Goal: Ask a question: Seek information or help from site administrators or community

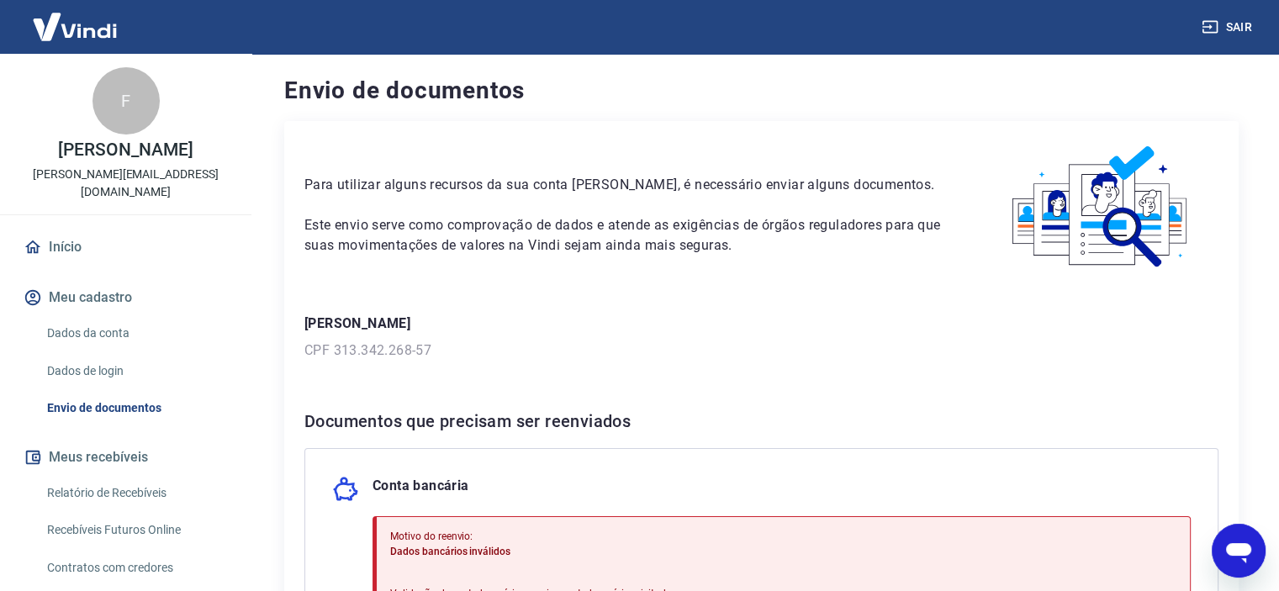
scroll to position [112, 0]
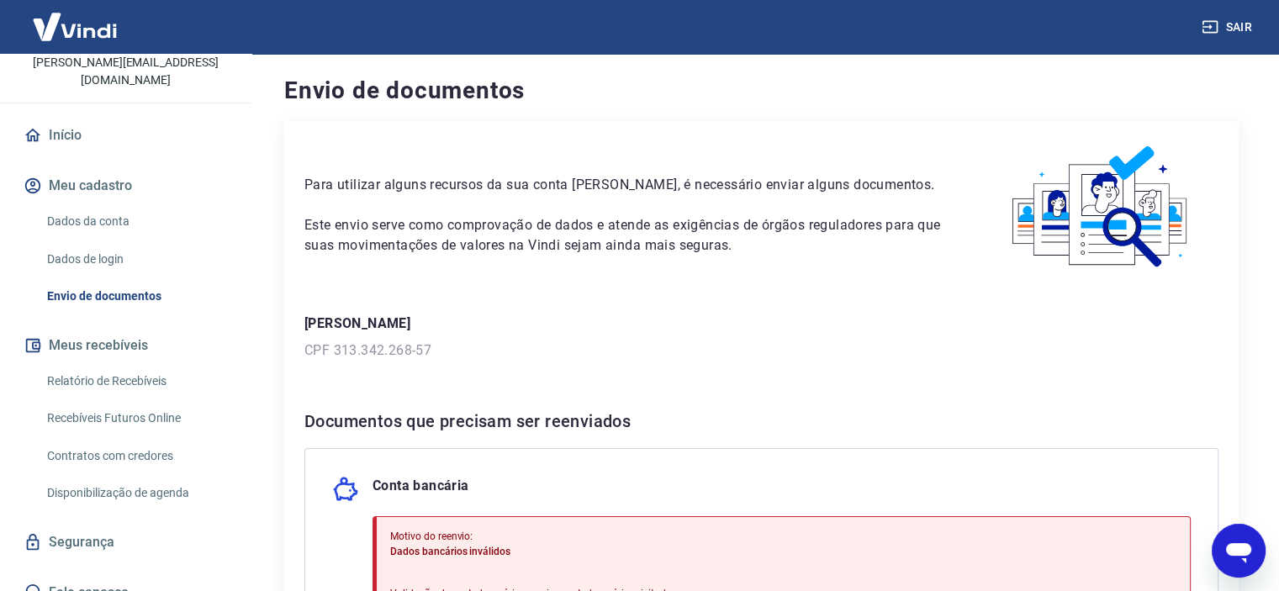
click at [1227, 548] on icon "Abrir janela de mensagens" at bounding box center [1239, 551] width 30 height 30
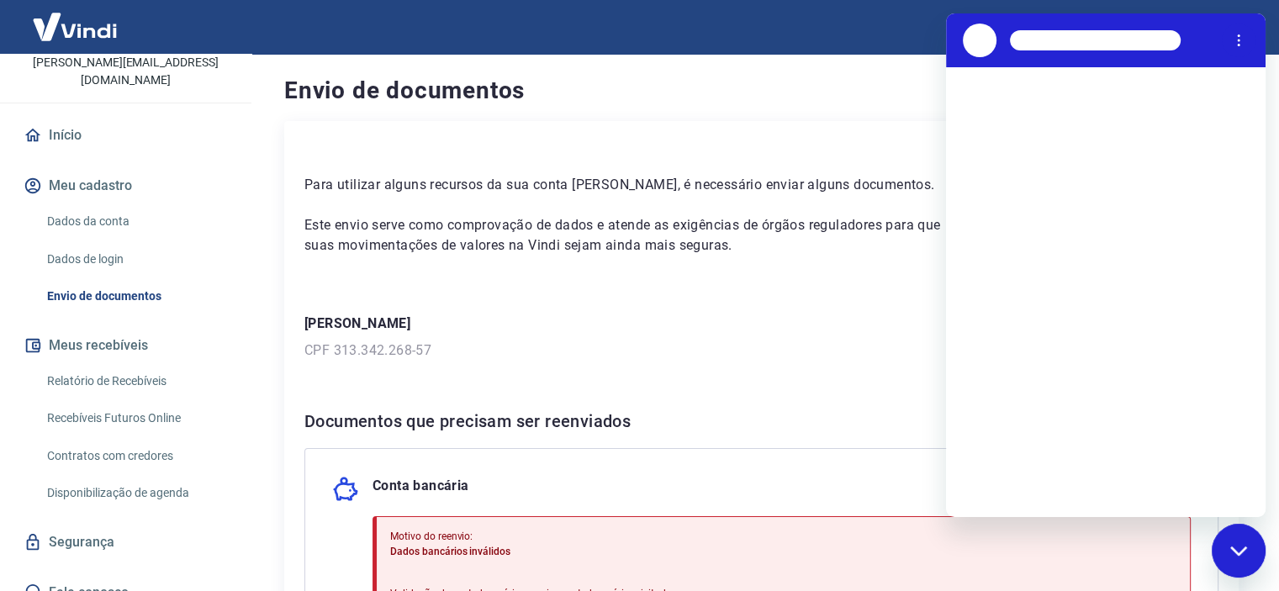
scroll to position [0, 0]
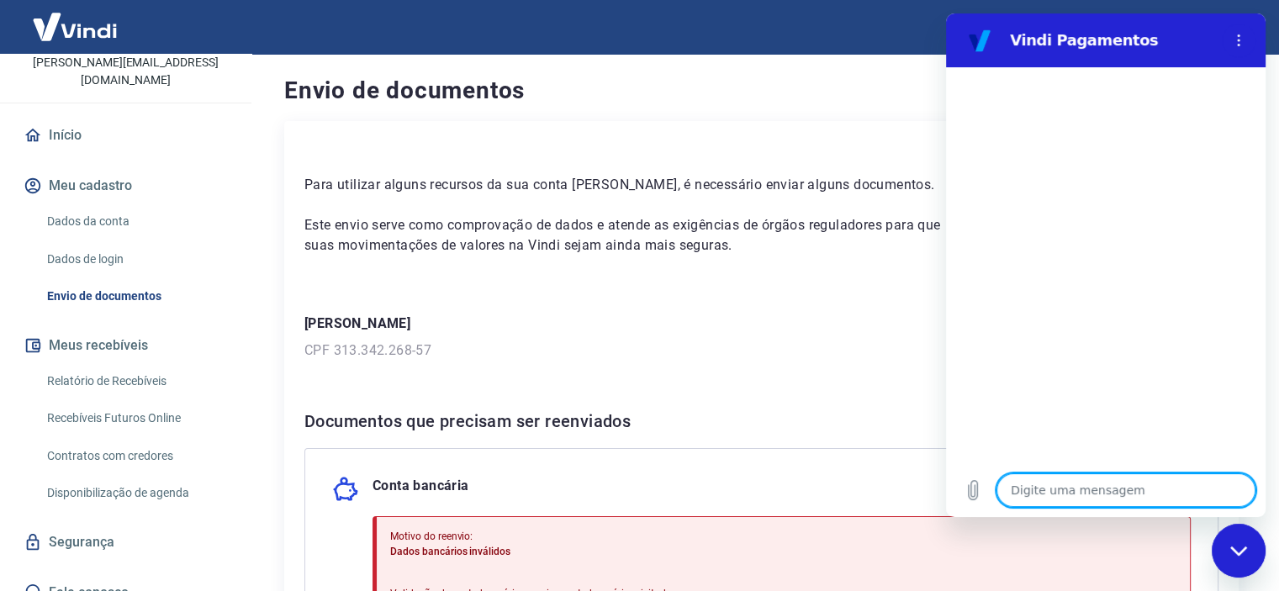
click at [1035, 492] on textarea at bounding box center [1126, 491] width 259 height 34
type textarea "B"
type textarea "x"
type textarea "Bo"
type textarea "x"
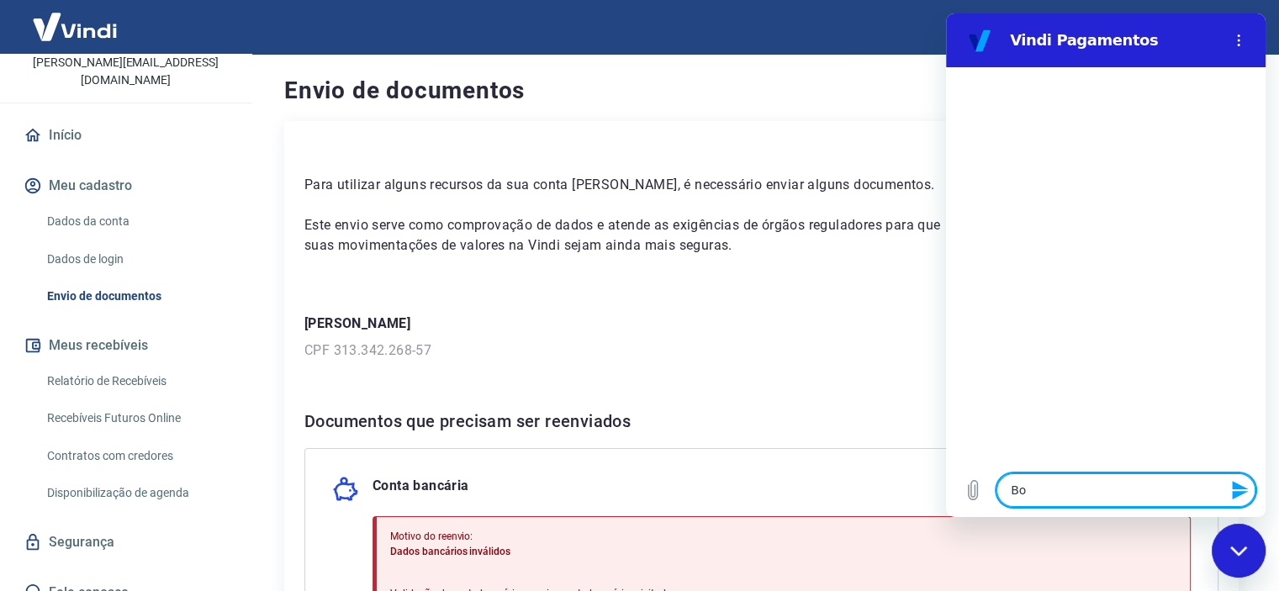
type textarea "Boa"
type textarea "x"
type textarea "Boa"
type textarea "x"
type textarea "Boa t"
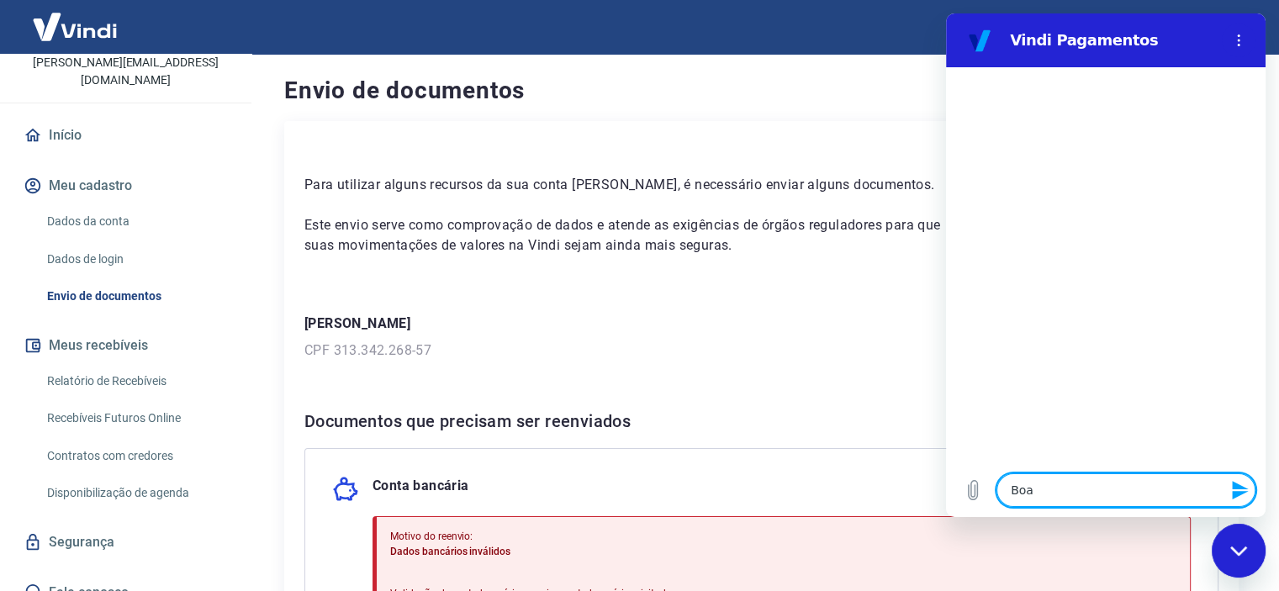
type textarea "x"
type textarea "Boa ta"
type textarea "x"
type textarea "Boa tar"
type textarea "x"
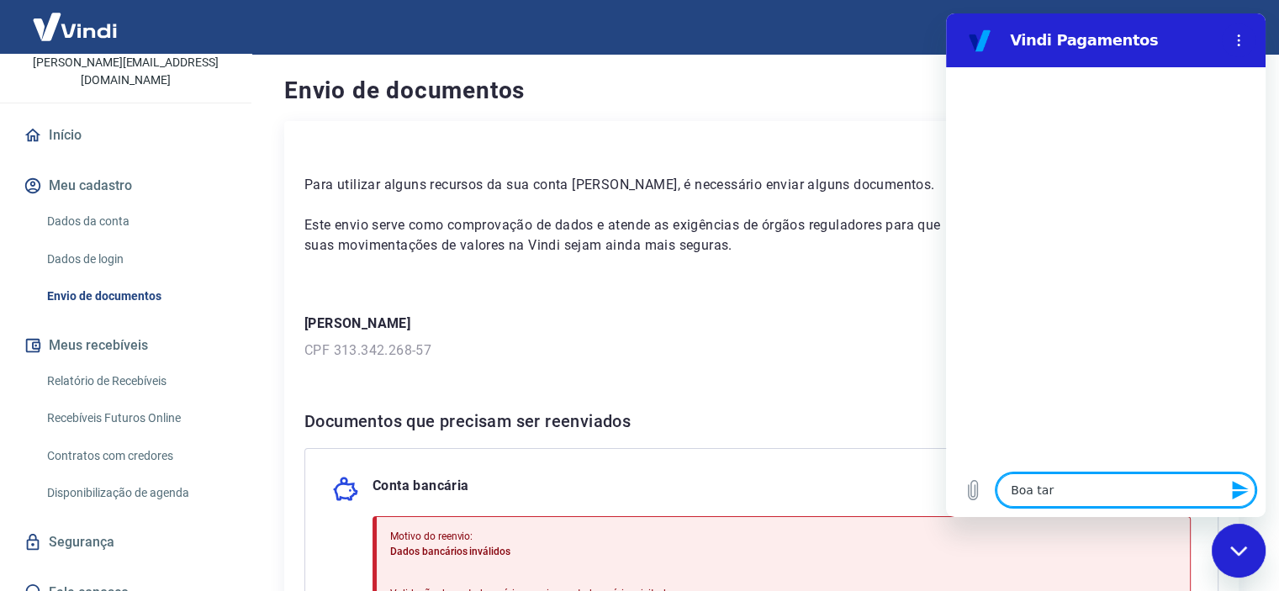
type textarea "Boa tard"
type textarea "x"
type textarea "Boa tarde"
type textarea "x"
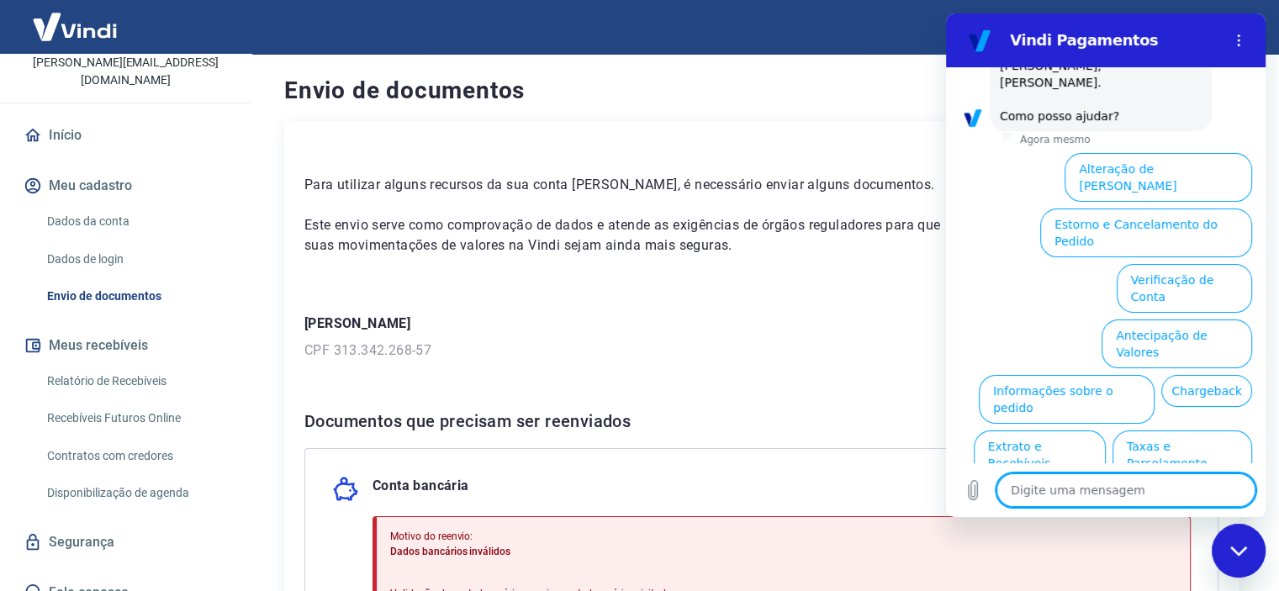
scroll to position [121, 0]
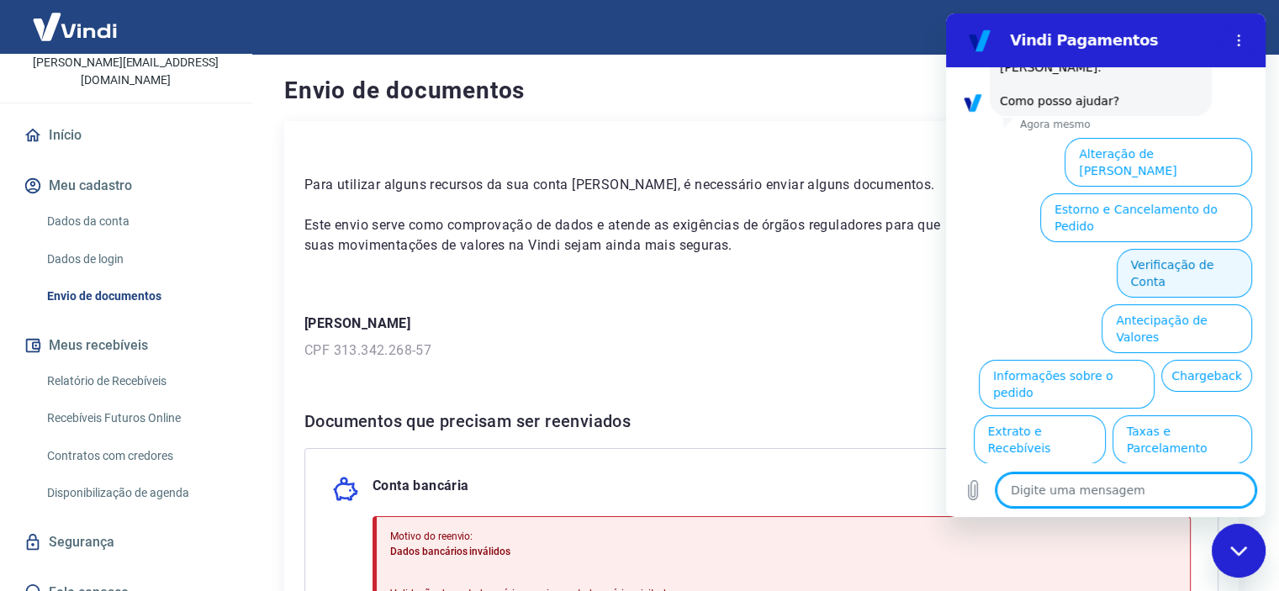
click at [1152, 249] on button "Verificação de Conta" at bounding box center [1184, 273] width 135 height 49
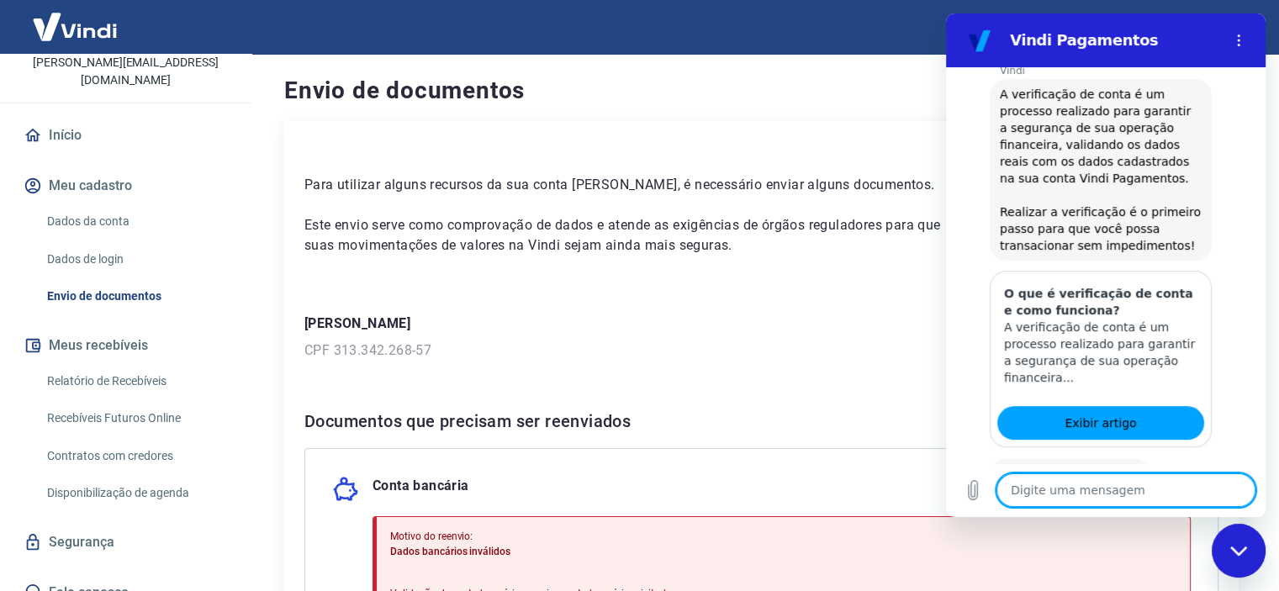
scroll to position [289, 0]
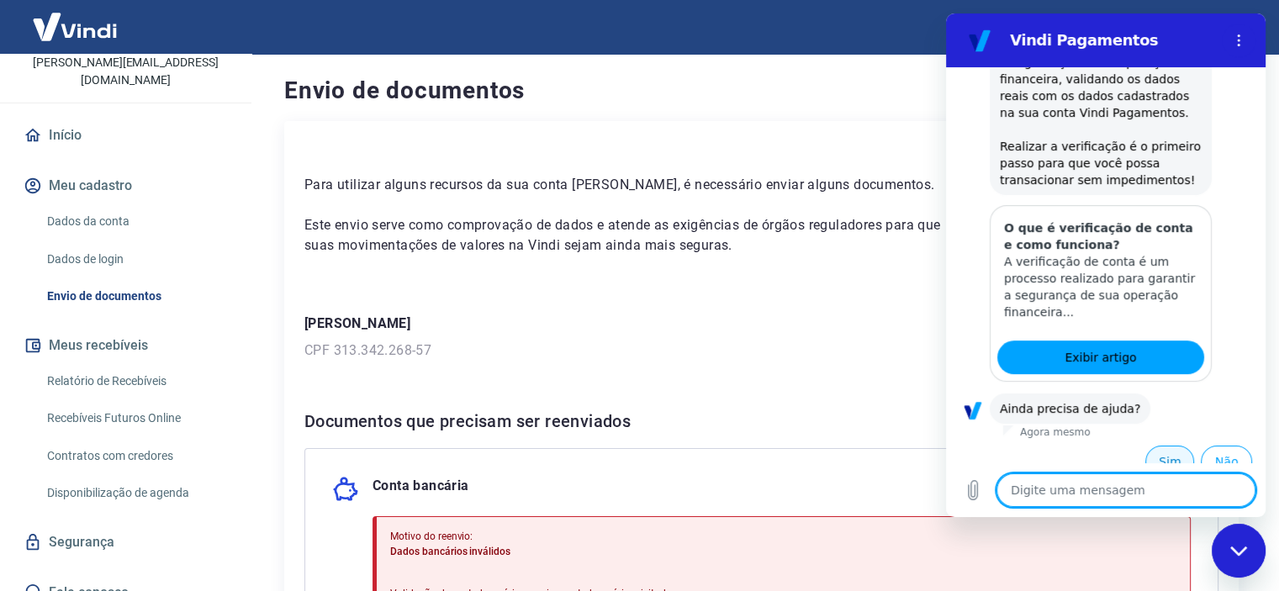
click at [1161, 451] on button "Sim" at bounding box center [1170, 462] width 49 height 32
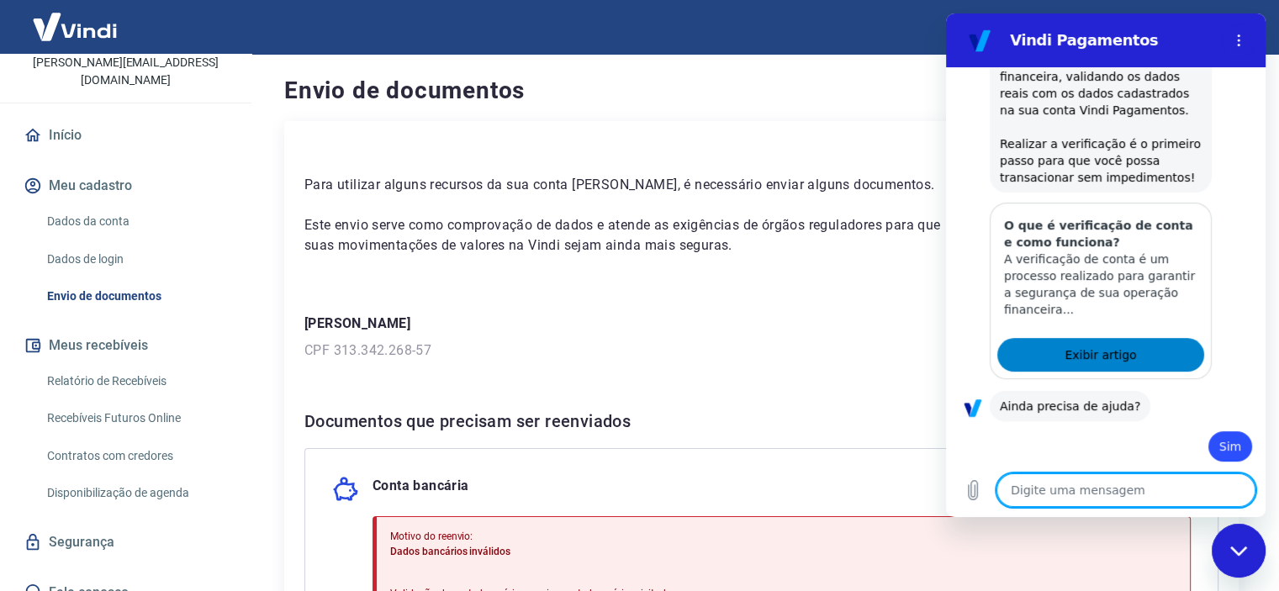
type textarea "x"
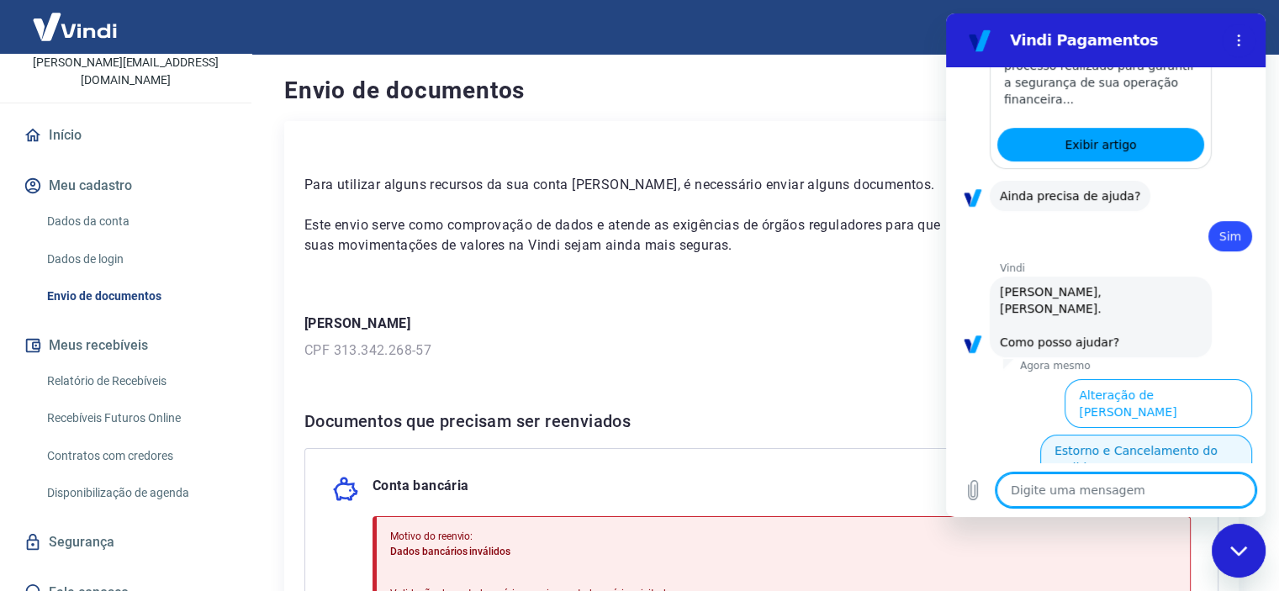
scroll to position [727, 0]
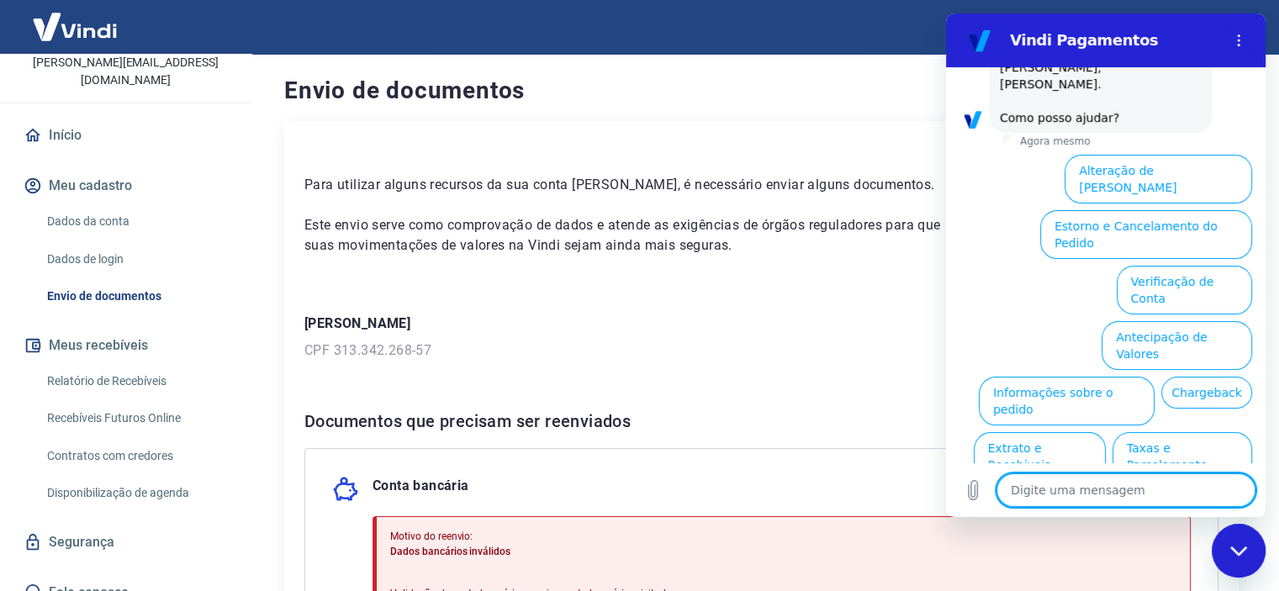
click at [1027, 487] on textarea at bounding box center [1126, 491] width 259 height 34
type textarea "a"
type textarea "x"
type textarea "at"
type textarea "x"
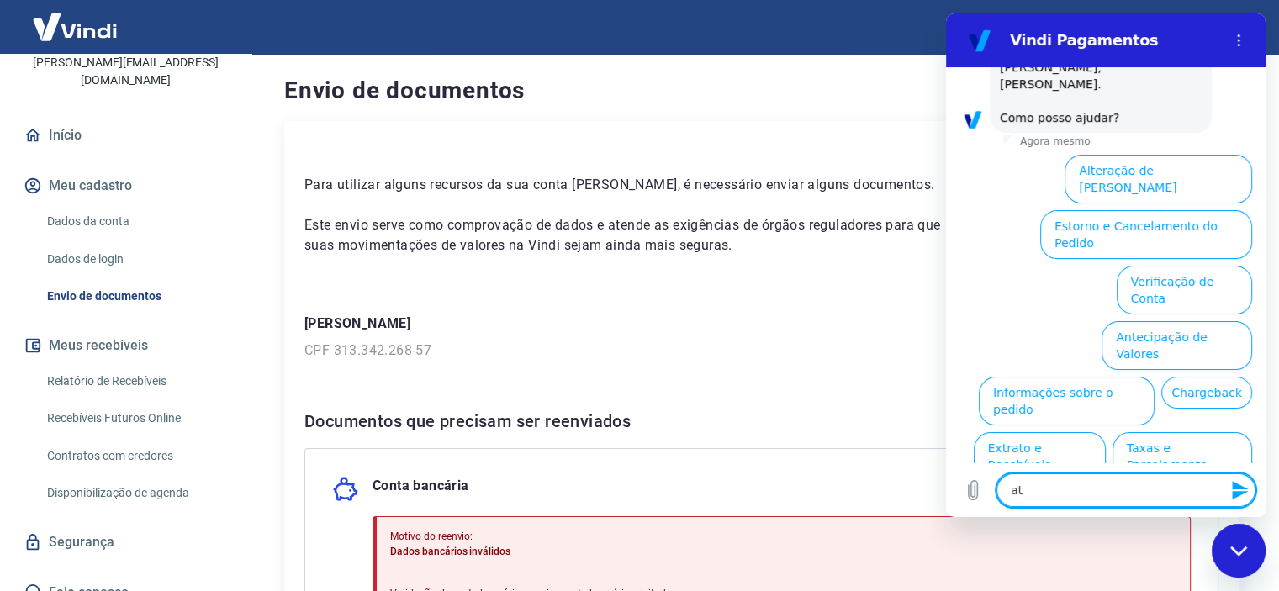
type textarea "ate"
type textarea "x"
type textarea "aten"
type textarea "x"
type textarea "atend"
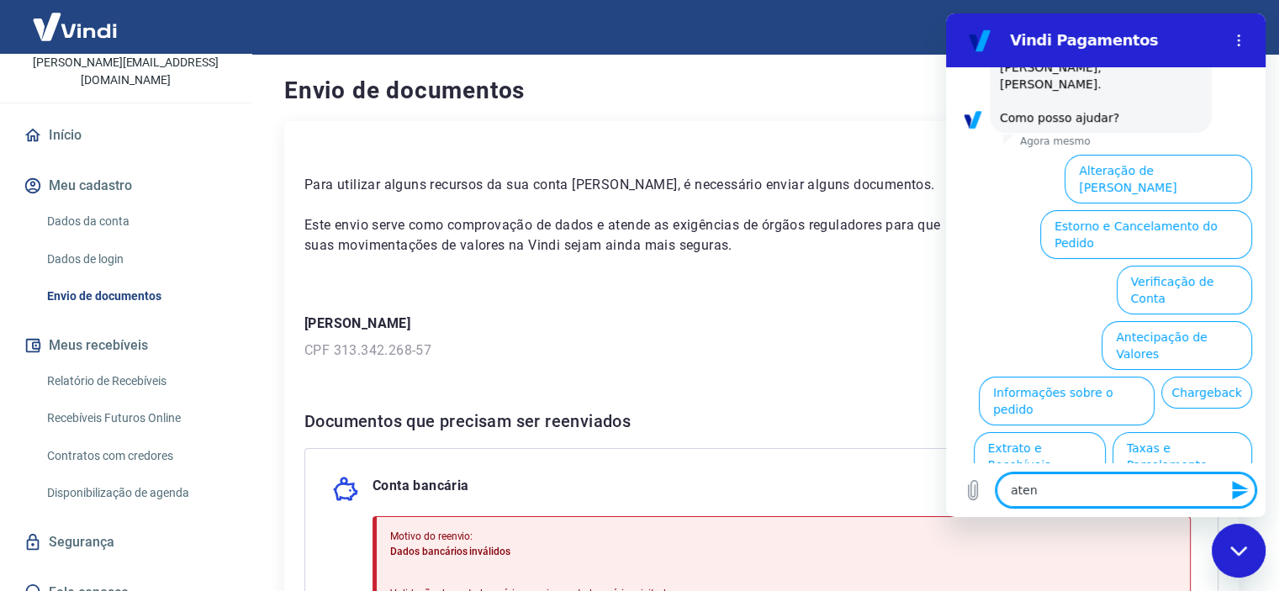
type textarea "x"
type textarea "atendi"
type textarea "x"
type textarea "atendim"
type textarea "x"
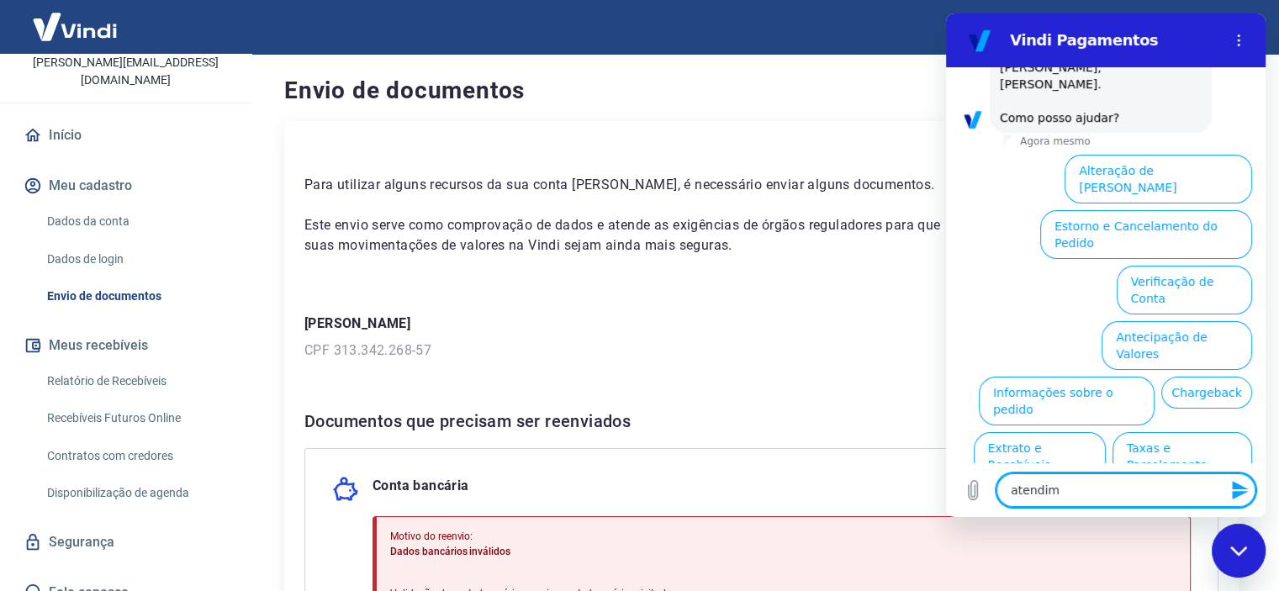
type textarea "atendime"
type textarea "x"
type textarea "atendimen"
type textarea "x"
type textarea "atendiment"
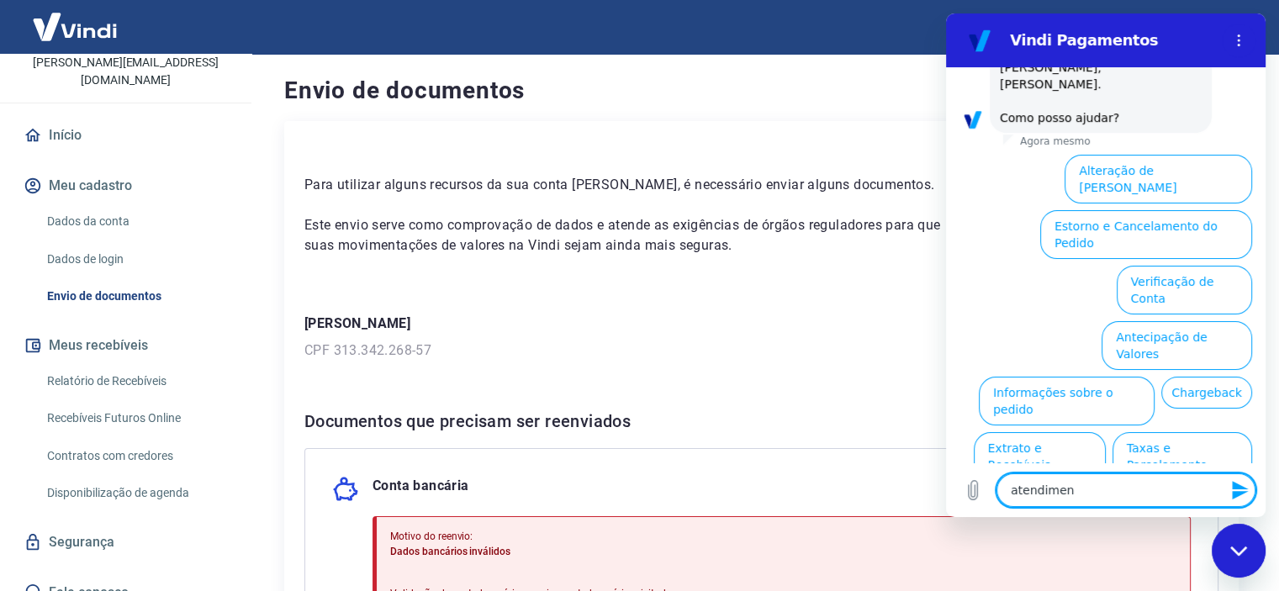
type textarea "x"
type textarea "atendimento"
type textarea "x"
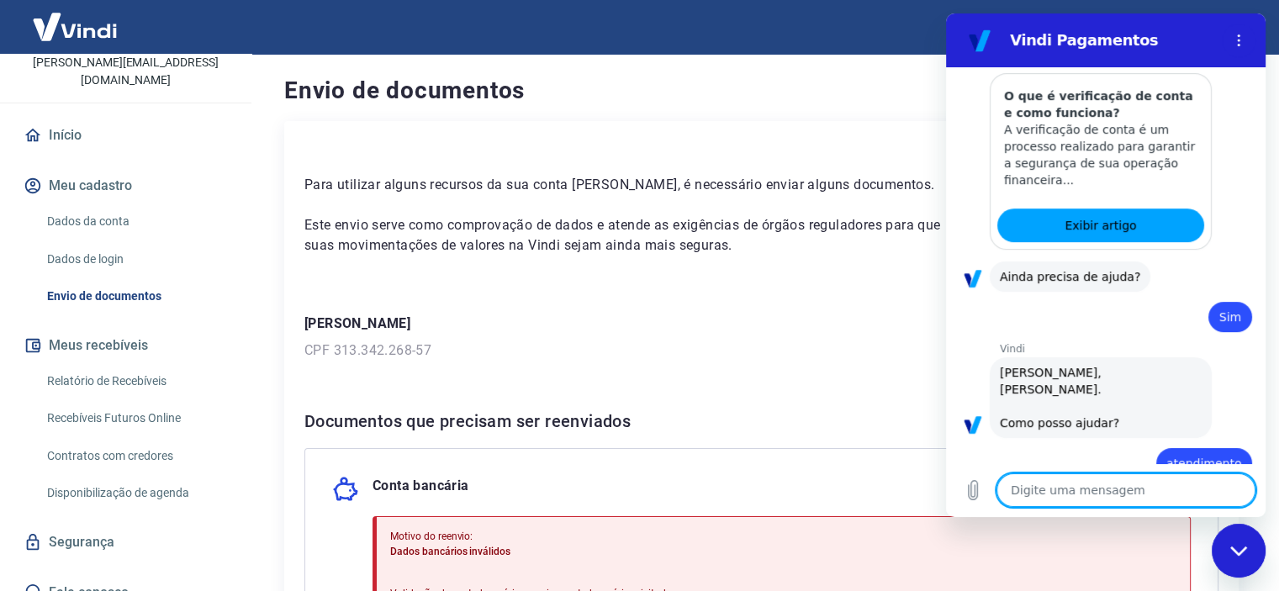
type textarea "x"
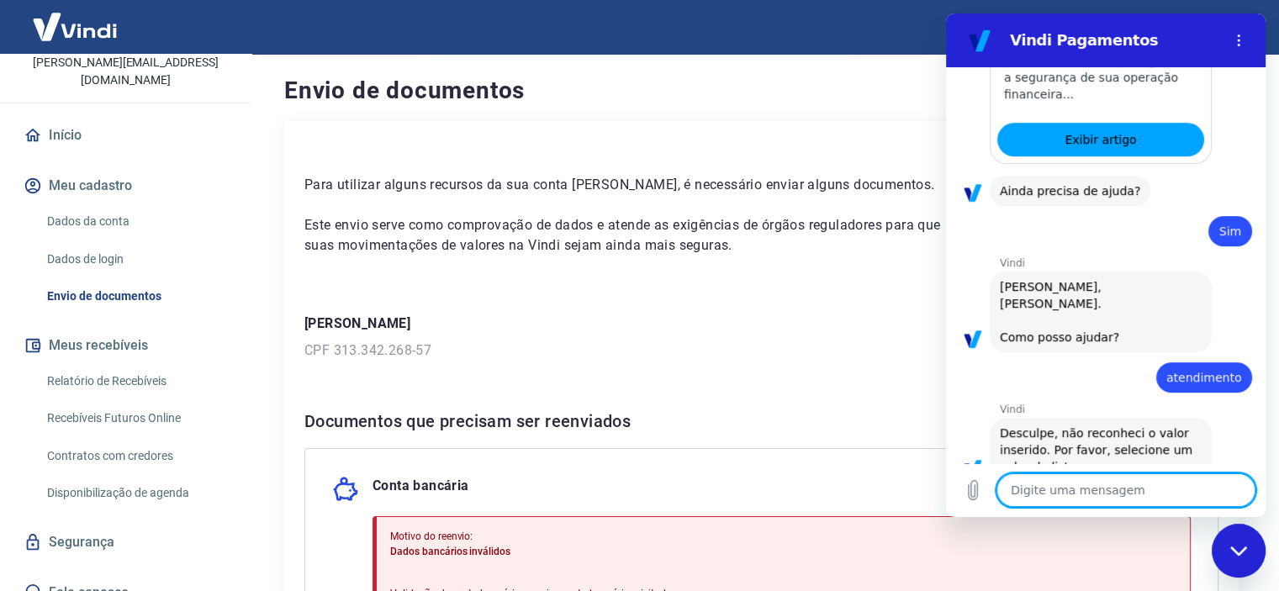
scroll to position [511, 0]
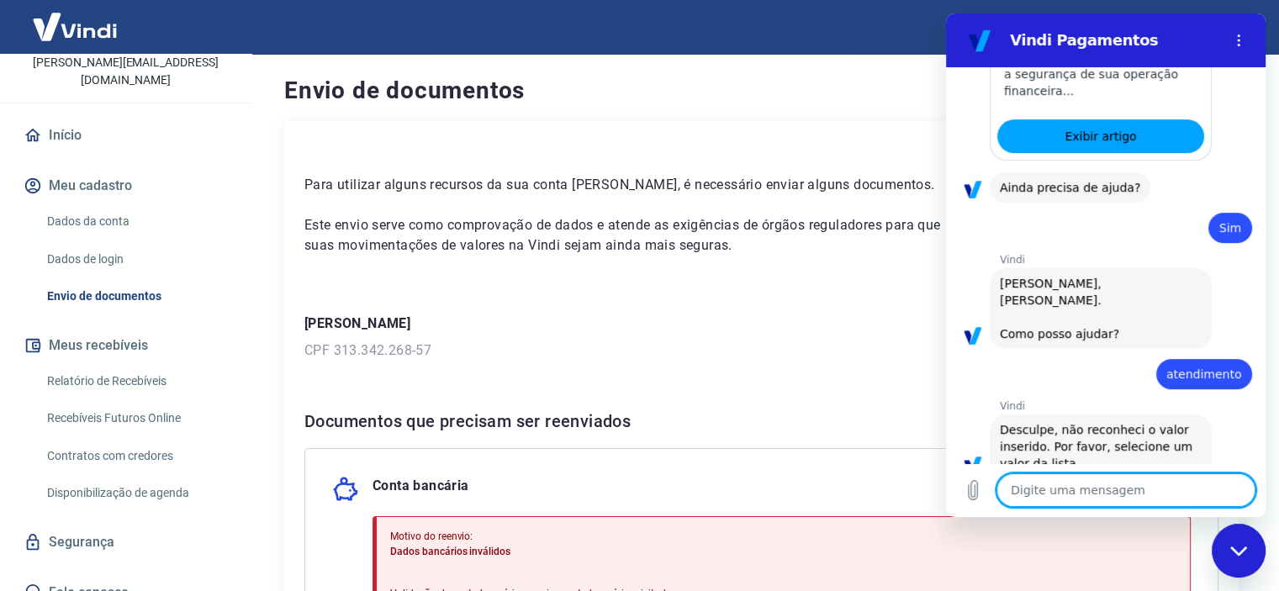
type textarea "a"
type textarea "x"
type textarea "at"
type textarea "x"
type textarea "ate"
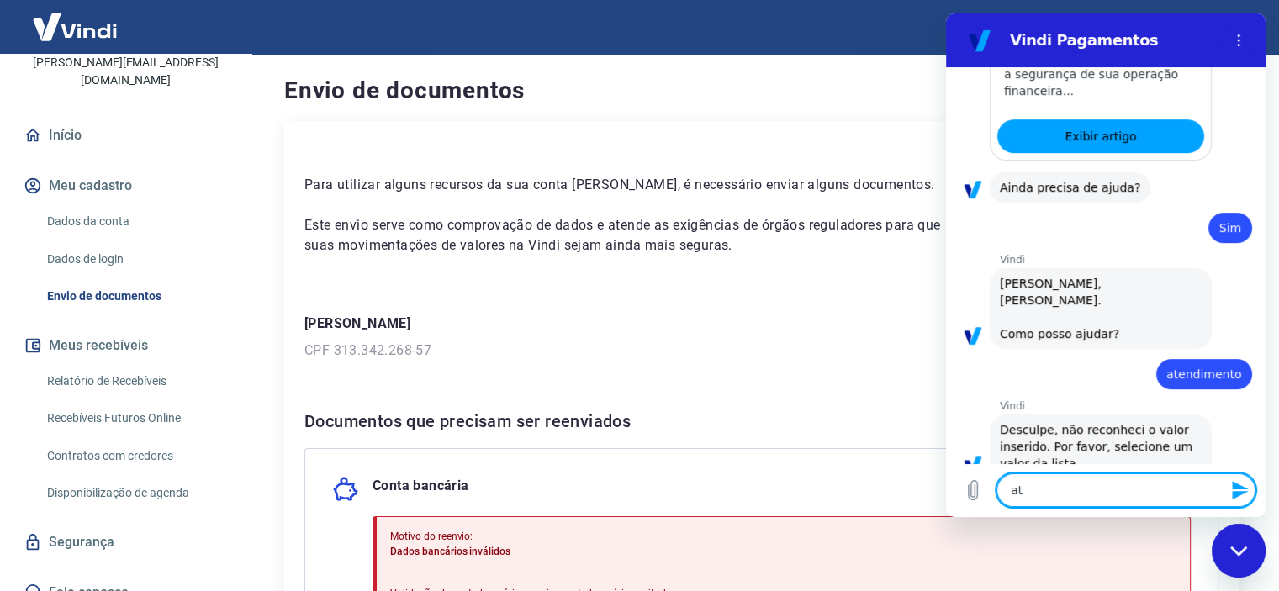
type textarea "x"
type textarea "aten"
type textarea "x"
type textarea "atend"
type textarea "x"
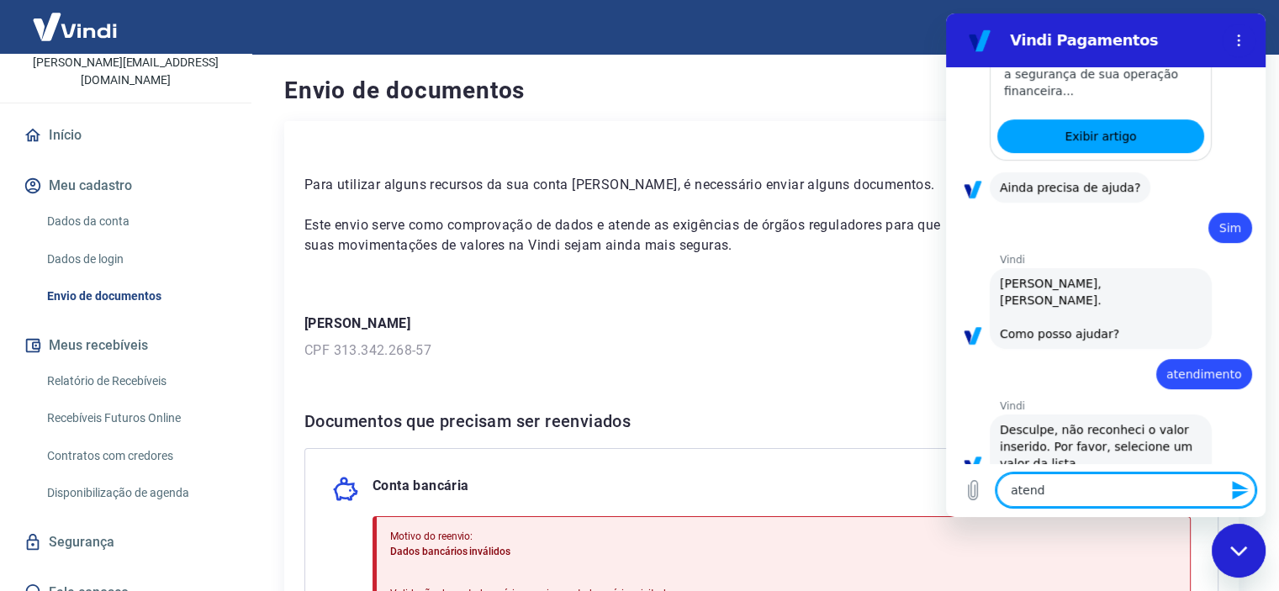
type textarea "atende"
type textarea "x"
type textarea "atenden"
type textarea "x"
type textarea "atendent"
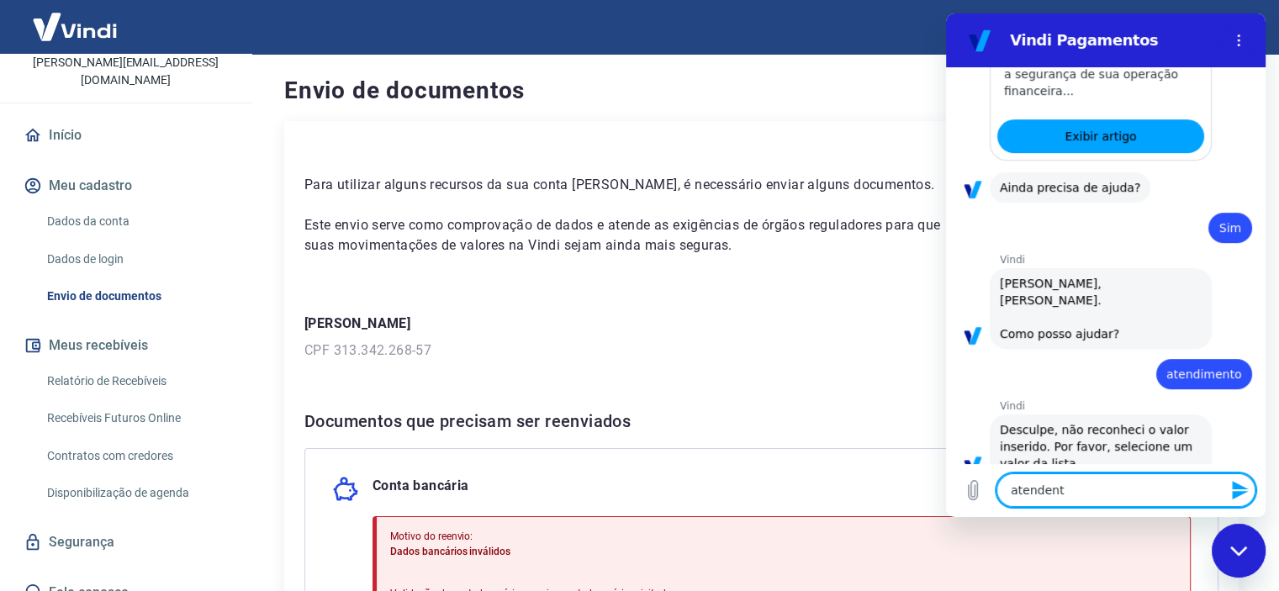
type textarea "x"
type textarea "atendente"
type textarea "x"
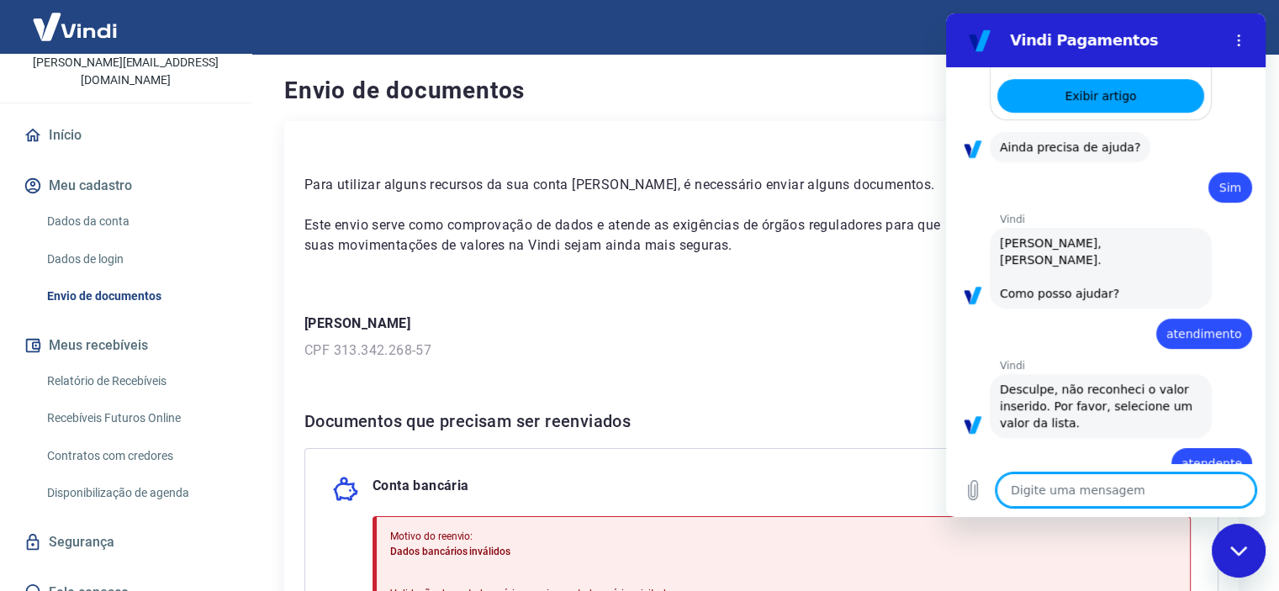
type textarea "x"
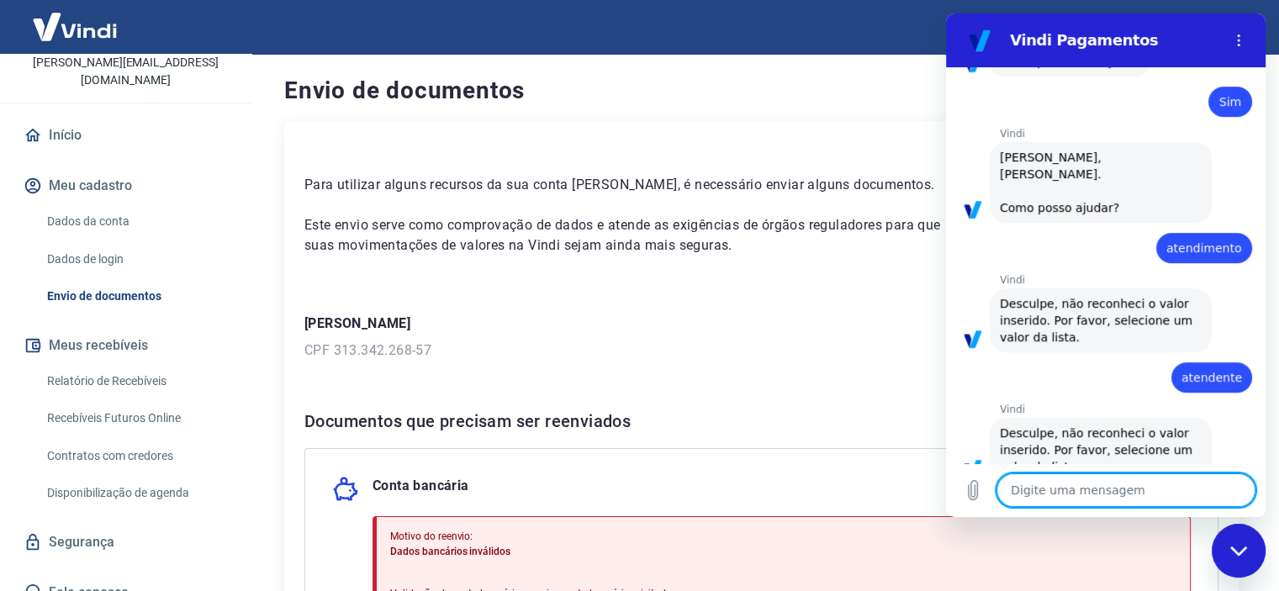
scroll to position [640, 0]
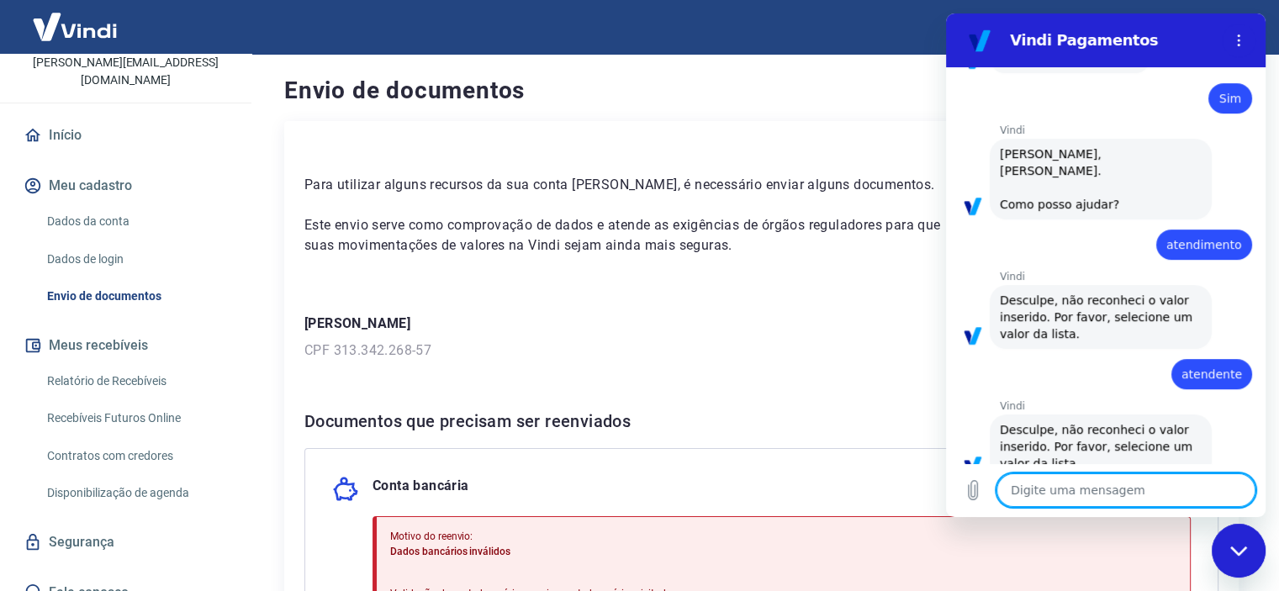
type textarea "a"
type textarea "x"
type textarea "at"
type textarea "x"
type textarea "ate"
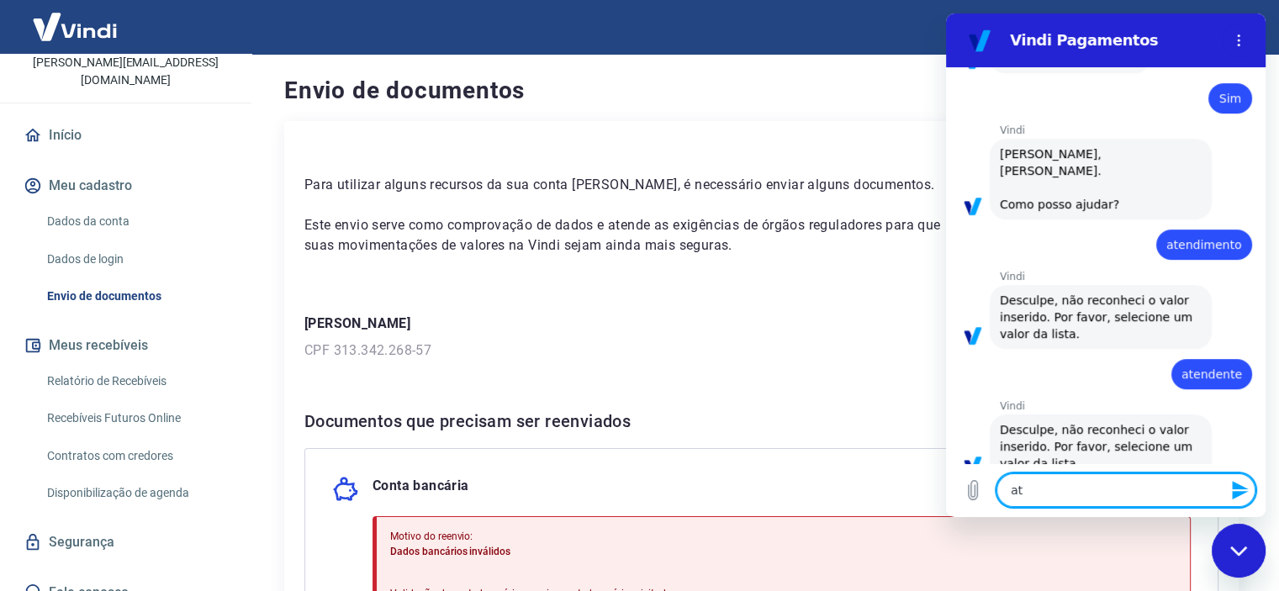
type textarea "x"
type textarea "aten"
type textarea "x"
type textarea "atend"
type textarea "x"
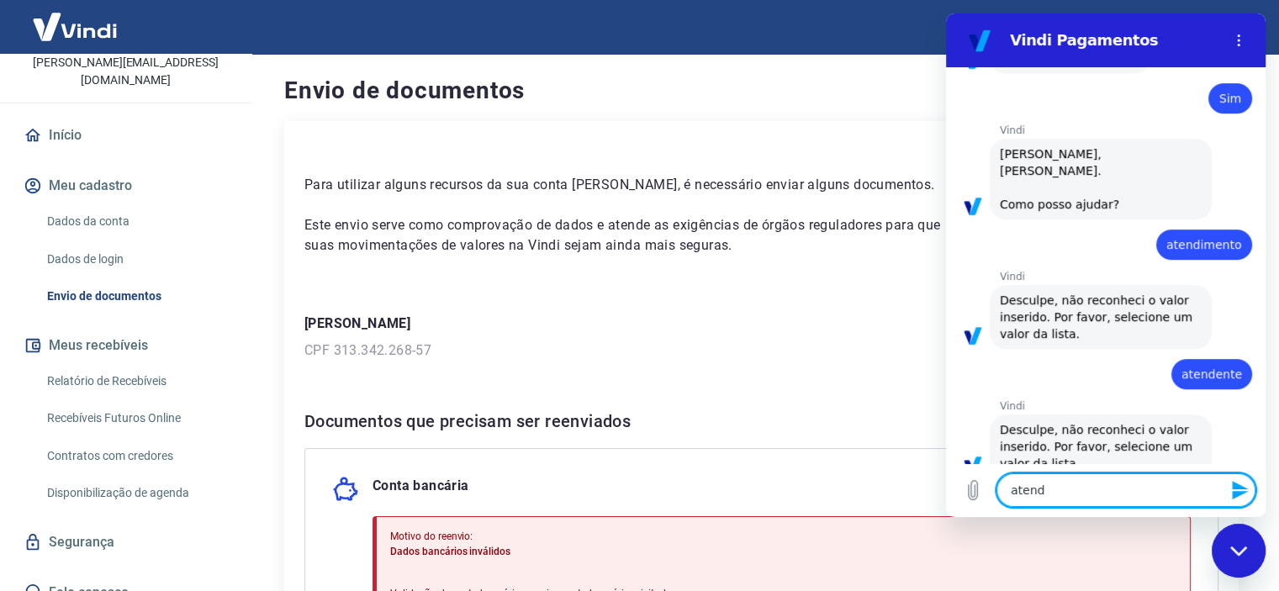
type textarea "atende"
type textarea "x"
type textarea "atenden"
type textarea "x"
type textarea "atendent"
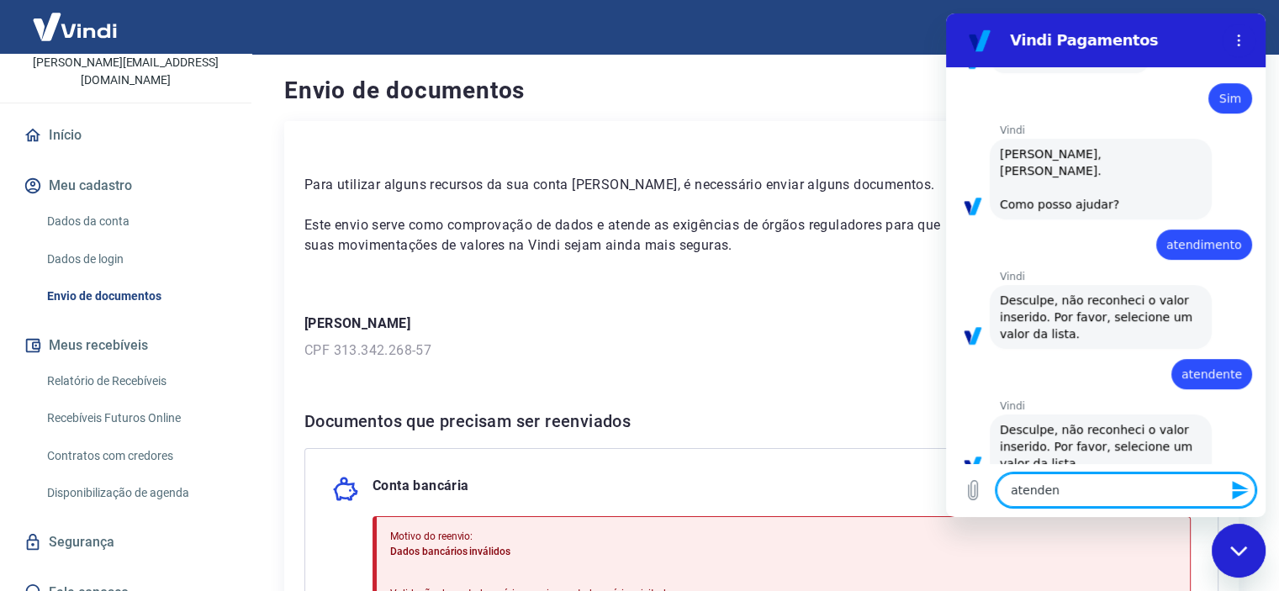
type textarea "x"
type textarea "atendente"
type textarea "x"
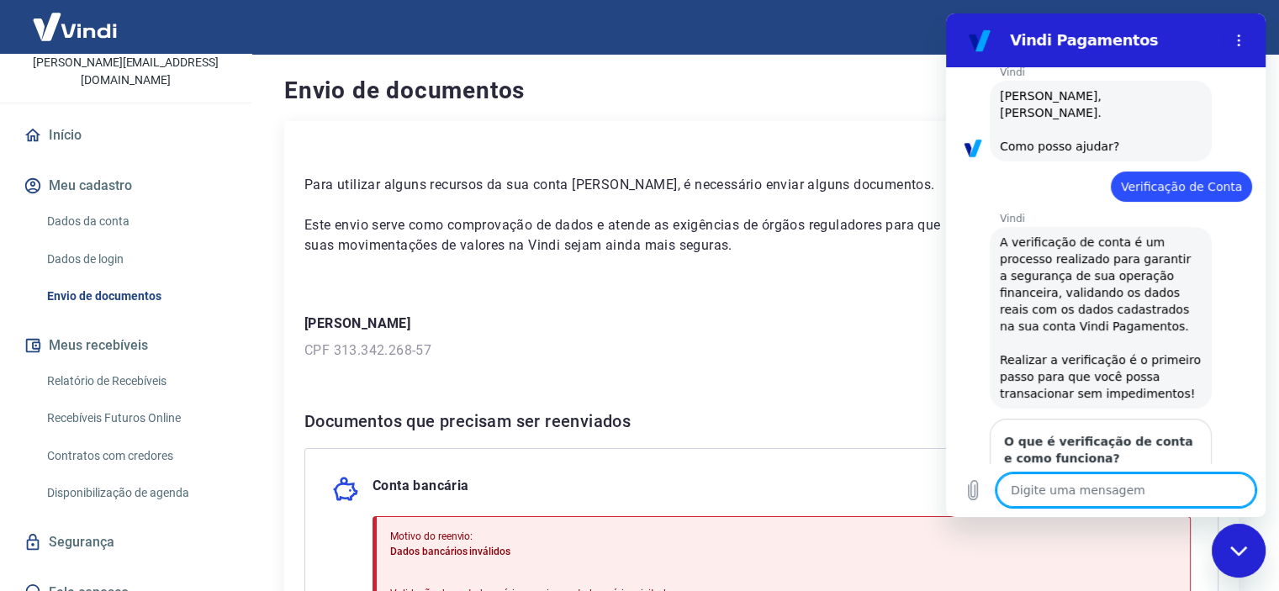
scroll to position [0, 0]
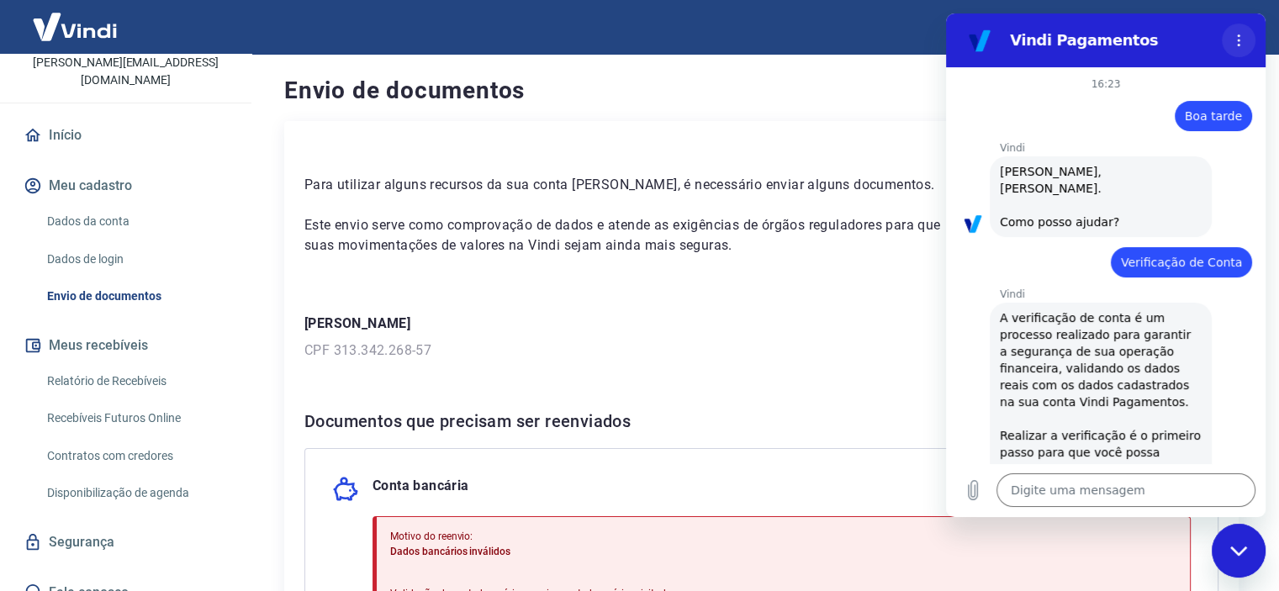
click at [1241, 41] on icon "Menu de opções" at bounding box center [1238, 40] width 13 height 13
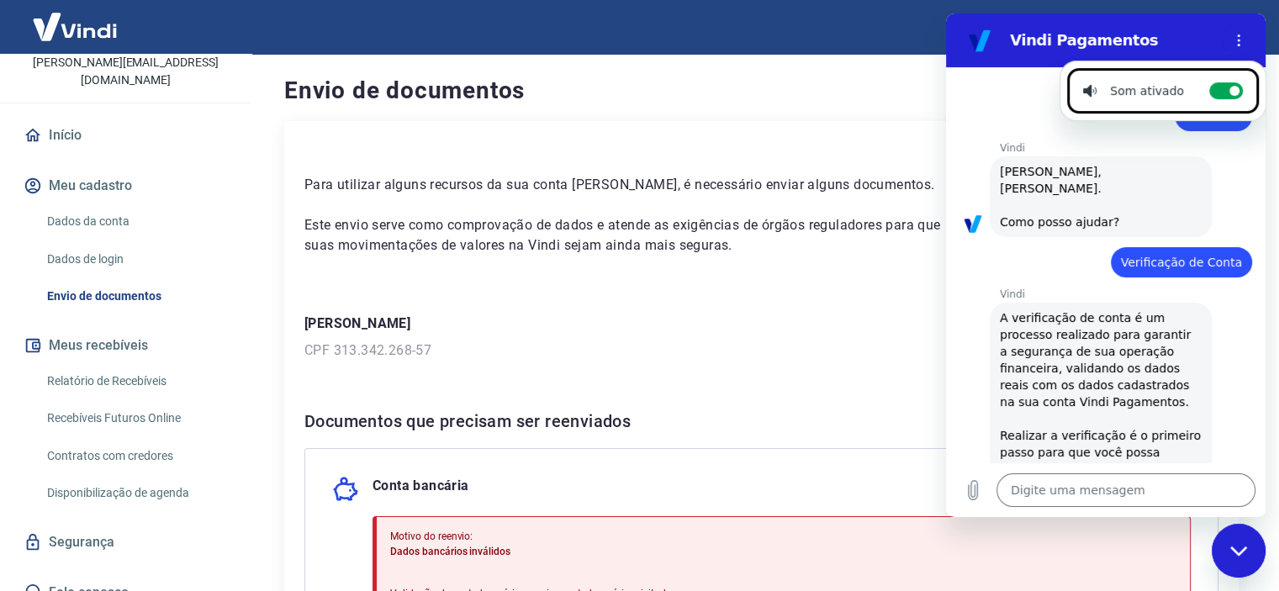
click at [1067, 213] on span "[PERSON_NAME], [PERSON_NAME]. Como posso ajudar?" at bounding box center [1101, 196] width 202 height 67
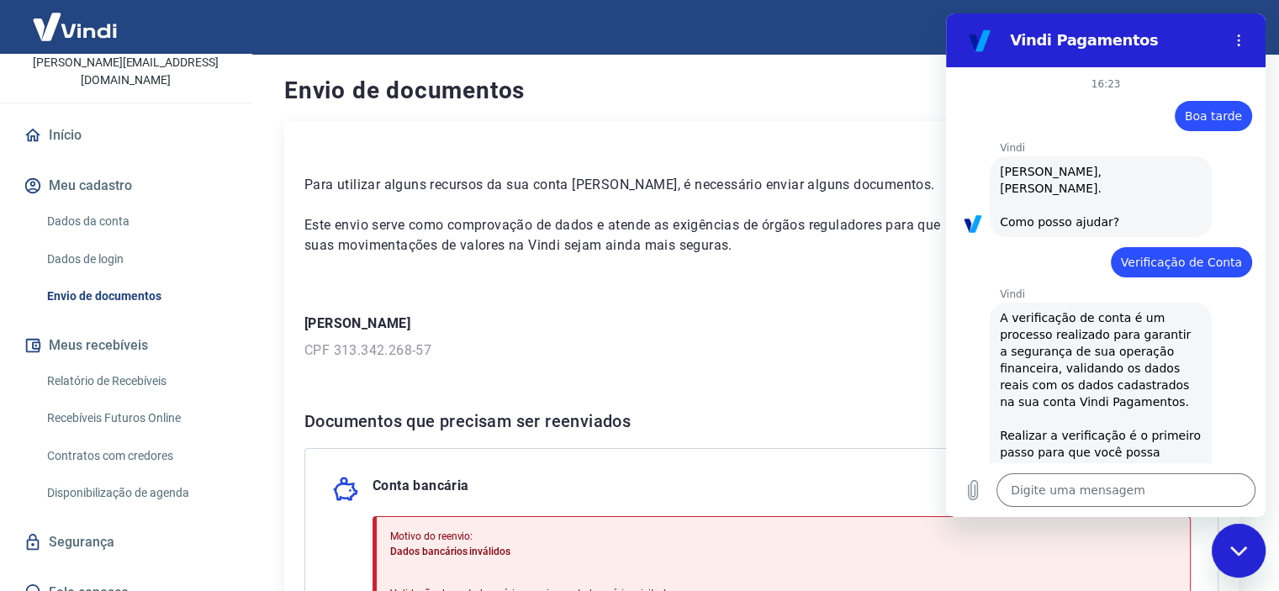
drag, startPoint x: 1057, startPoint y: 162, endPoint x: 1059, endPoint y: 177, distance: 14.4
click at [1057, 162] on div "Vindi diz: [PERSON_NAME], [PERSON_NAME]. Como posso ajudar?" at bounding box center [1101, 196] width 222 height 81
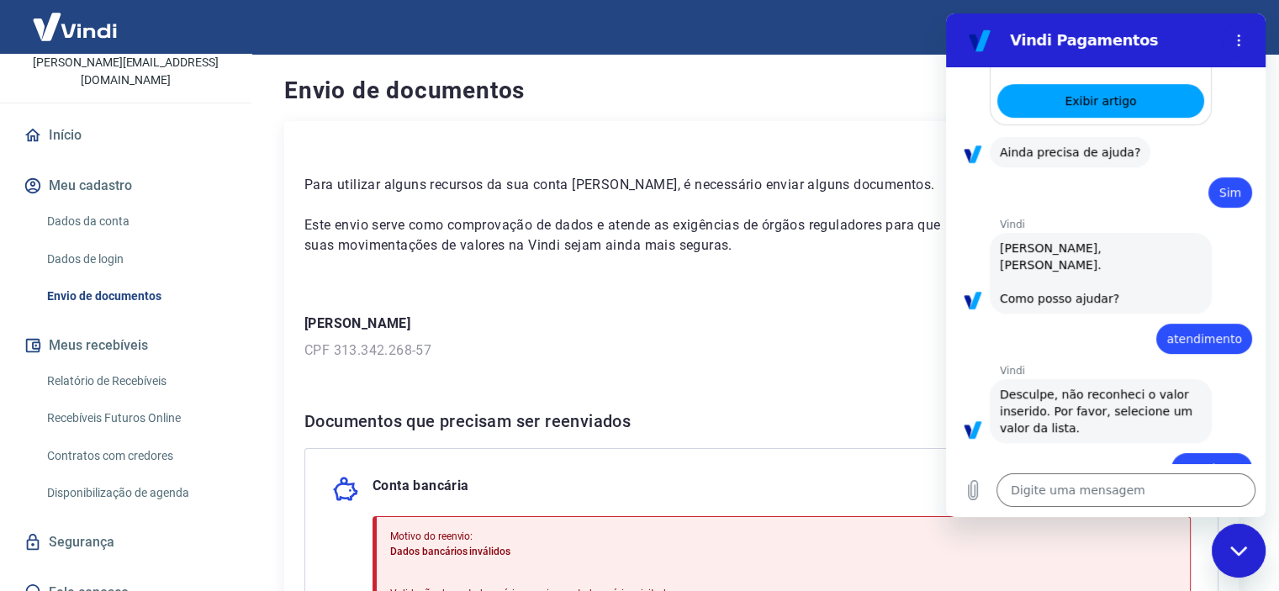
scroll to position [770, 0]
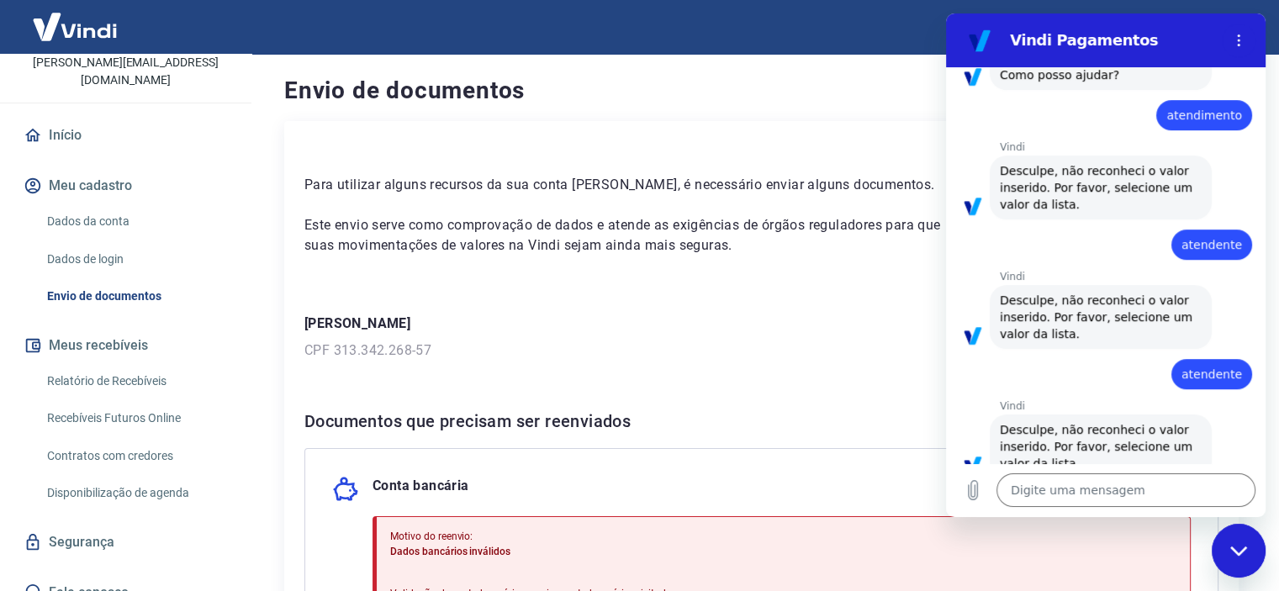
click at [1030, 436] on span "Desculpe, não reconheci o valor inserido. Por favor, selecione um valor da list…" at bounding box center [1101, 446] width 202 height 50
click at [1081, 424] on span "Desculpe, não reconheci o valor inserido. Por favor, selecione um valor da list…" at bounding box center [1101, 446] width 202 height 50
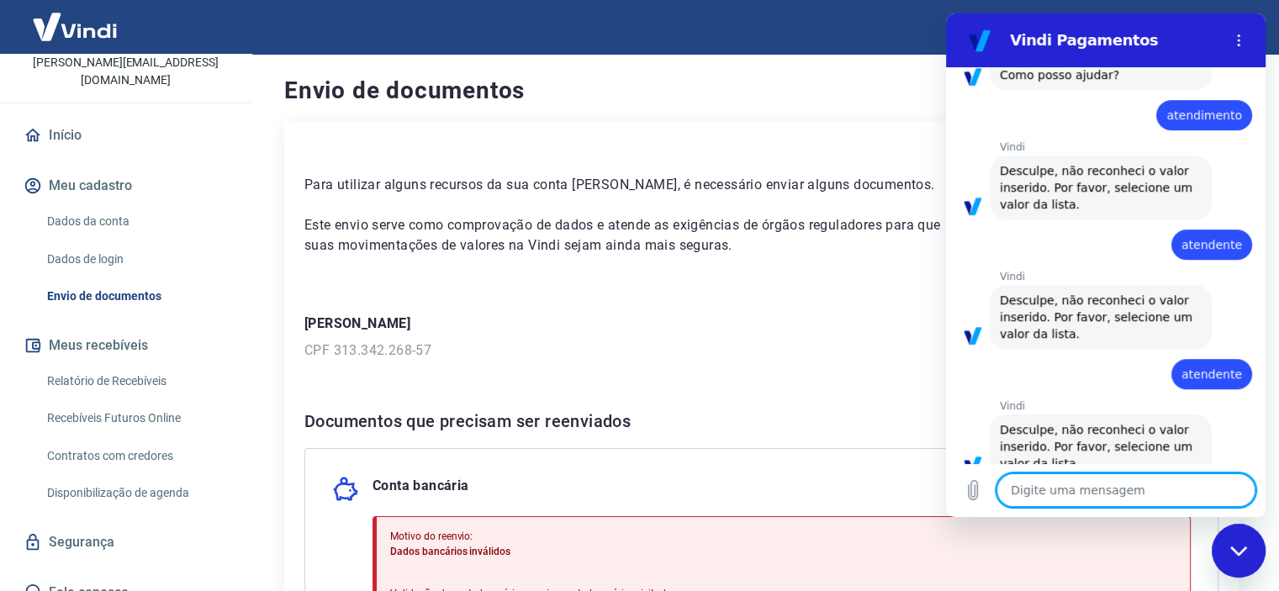
click at [1065, 487] on textarea at bounding box center [1126, 491] width 259 height 34
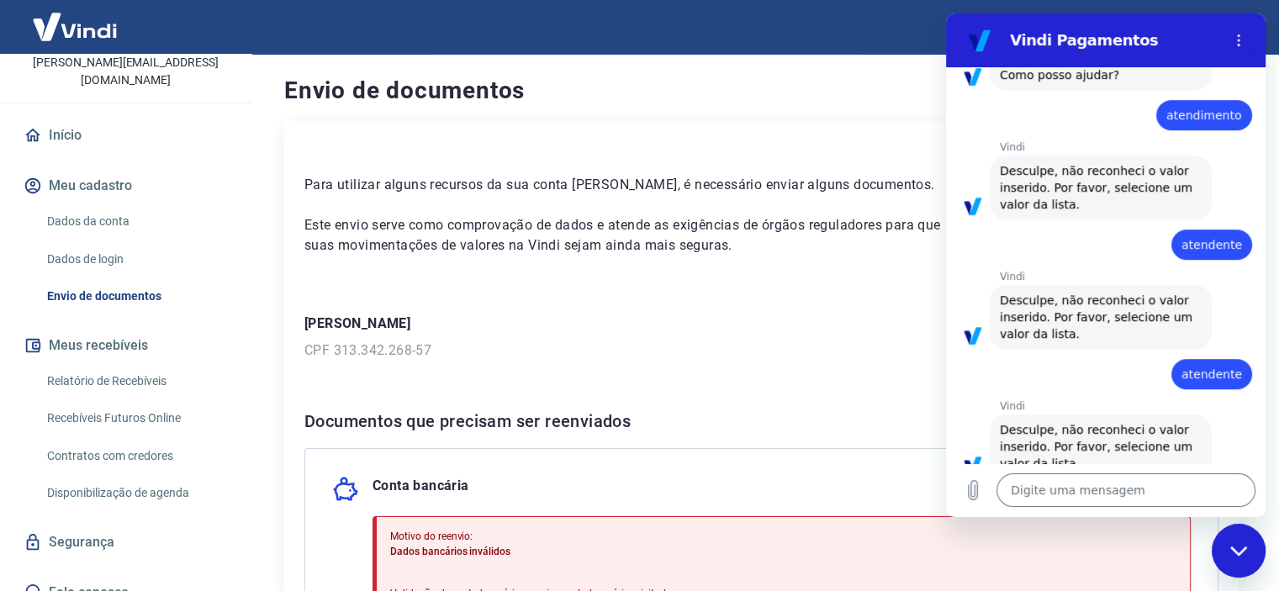
click at [1236, 548] on icon "Fechar janela de mensagens" at bounding box center [1240, 551] width 18 height 11
type textarea "x"
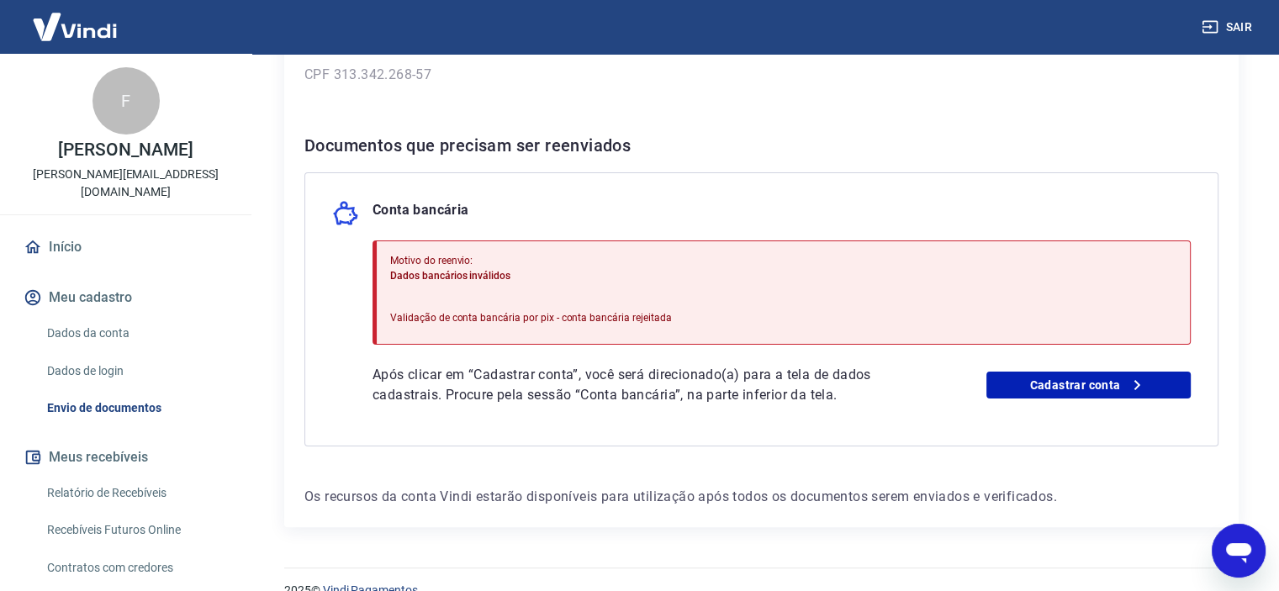
scroll to position [303, 0]
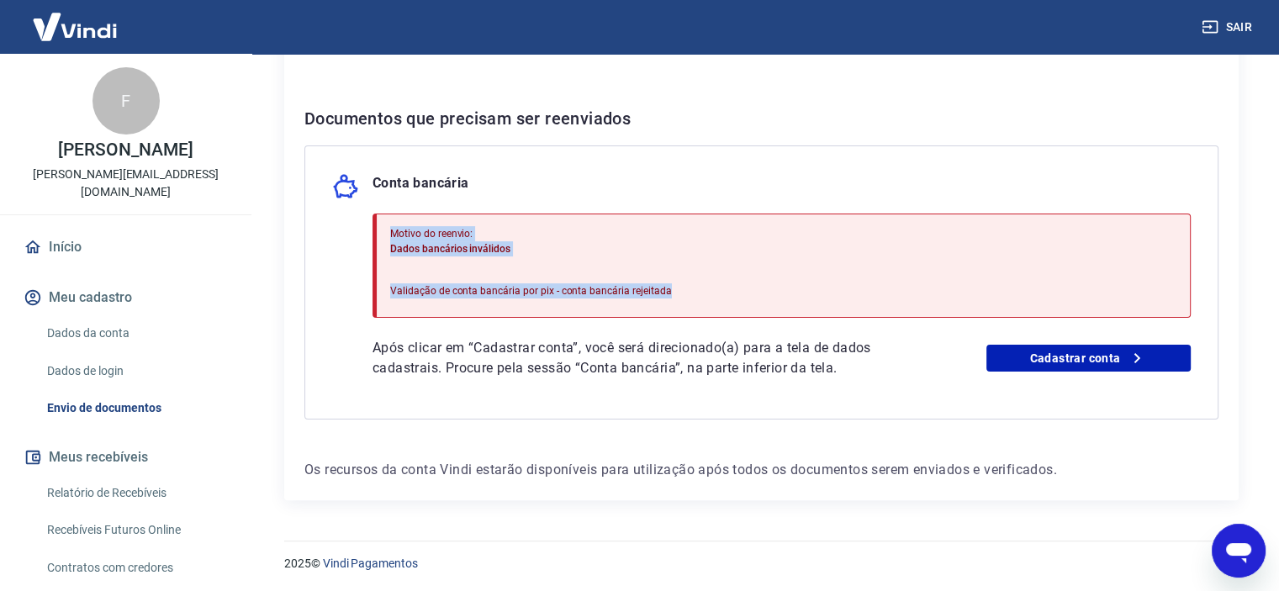
drag, startPoint x: 390, startPoint y: 230, endPoint x: 684, endPoint y: 291, distance: 299.8
click at [684, 291] on div "Motivo do reenvio: Dados bancários inválidos Validação de conta bancária por pi…" at bounding box center [782, 266] width 818 height 104
copy div "Motivo do reenvio: Dados bancários inválidos Validação de conta bancária por pi…"
click at [612, 218] on div "Motivo do reenvio: Dados bancários inválidos Validação de conta bancária por pi…" at bounding box center [782, 266] width 818 height 104
